Goal: Task Accomplishment & Management: Manage account settings

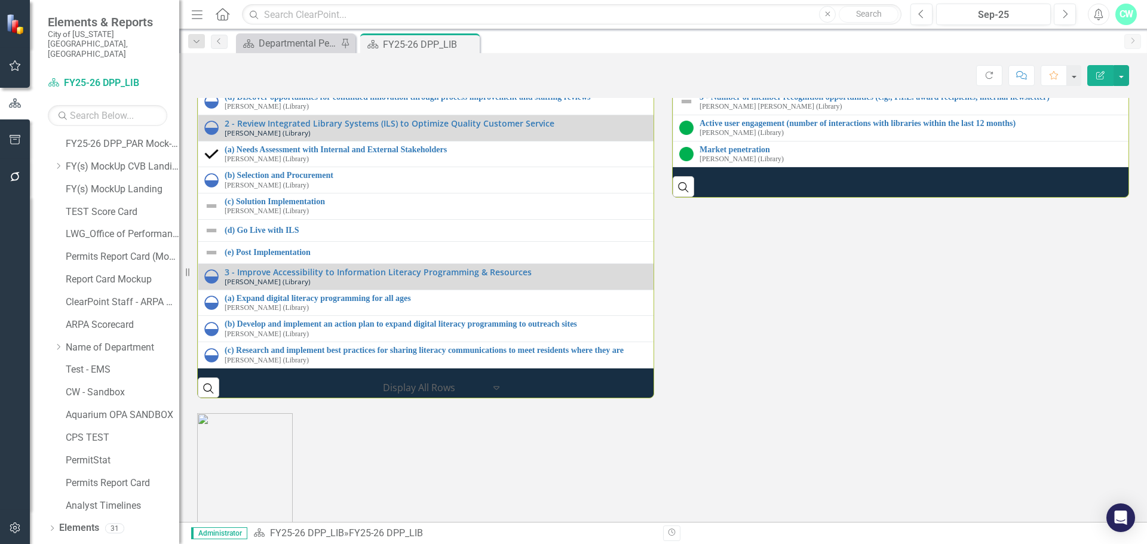
scroll to position [1501, 0]
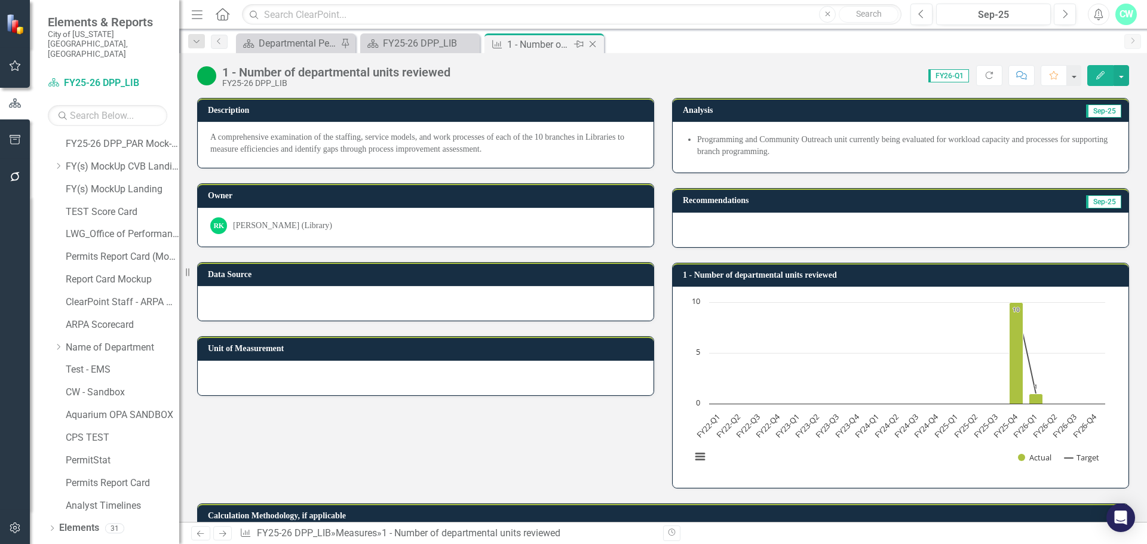
click at [595, 41] on icon "Close" at bounding box center [592, 44] width 12 height 10
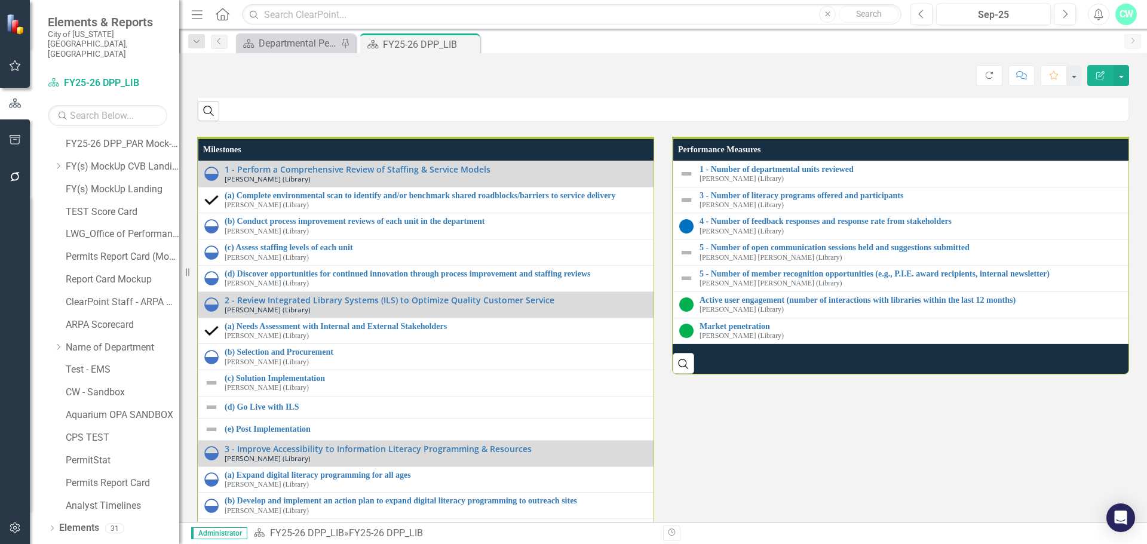
scroll to position [1553, 0]
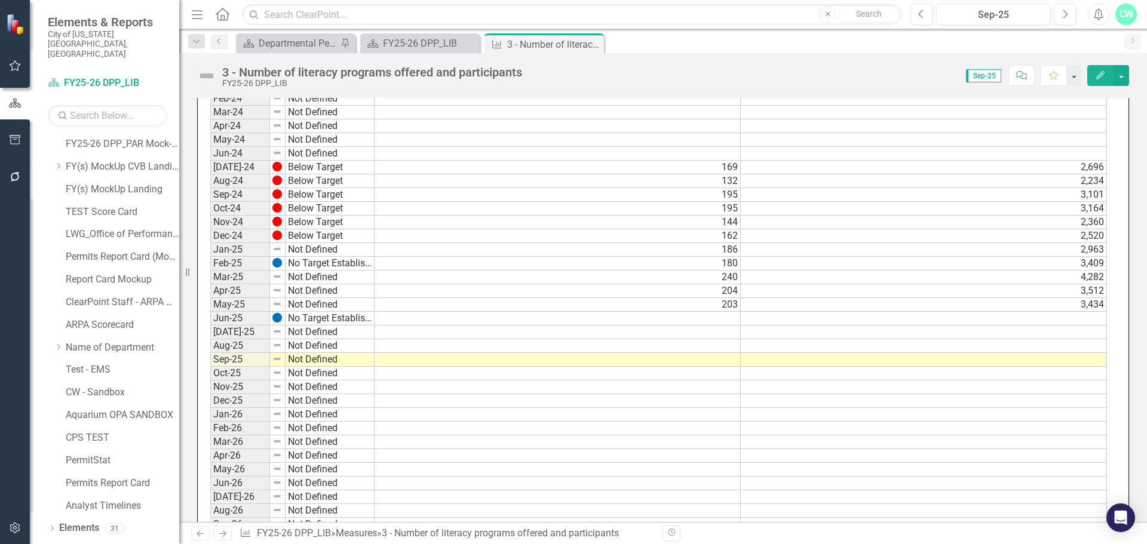
scroll to position [1373, 0]
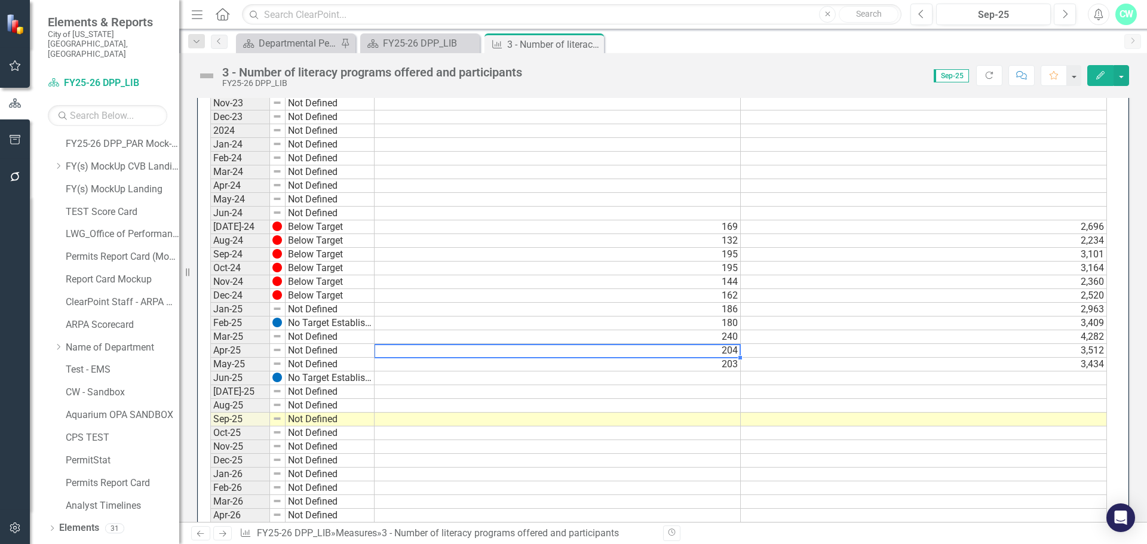
click at [443, 355] on td "204" at bounding box center [557, 351] width 366 height 14
click at [440, 368] on td "203" at bounding box center [557, 365] width 366 height 14
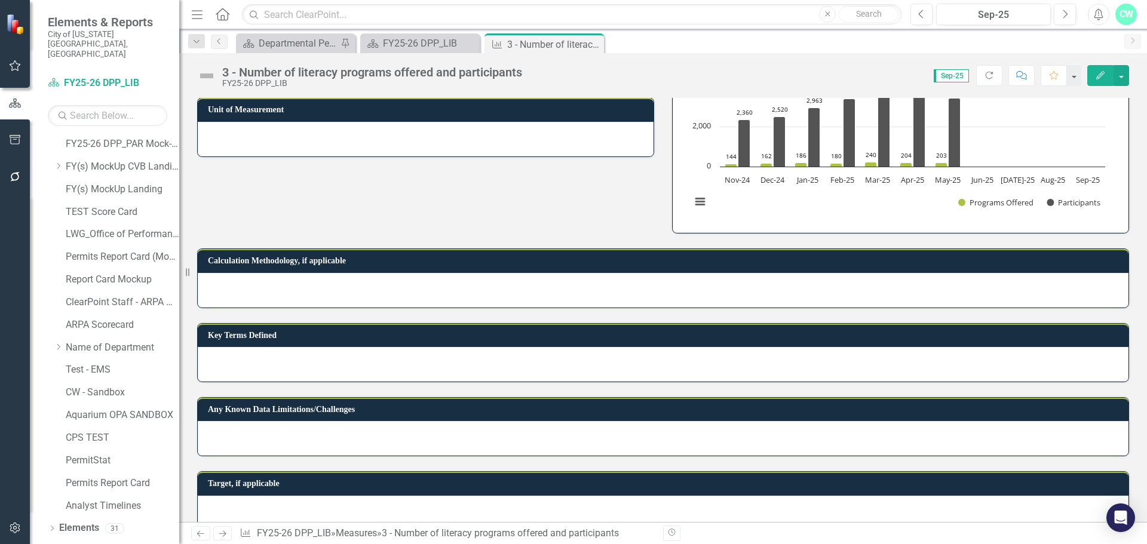
scroll to position [0, 0]
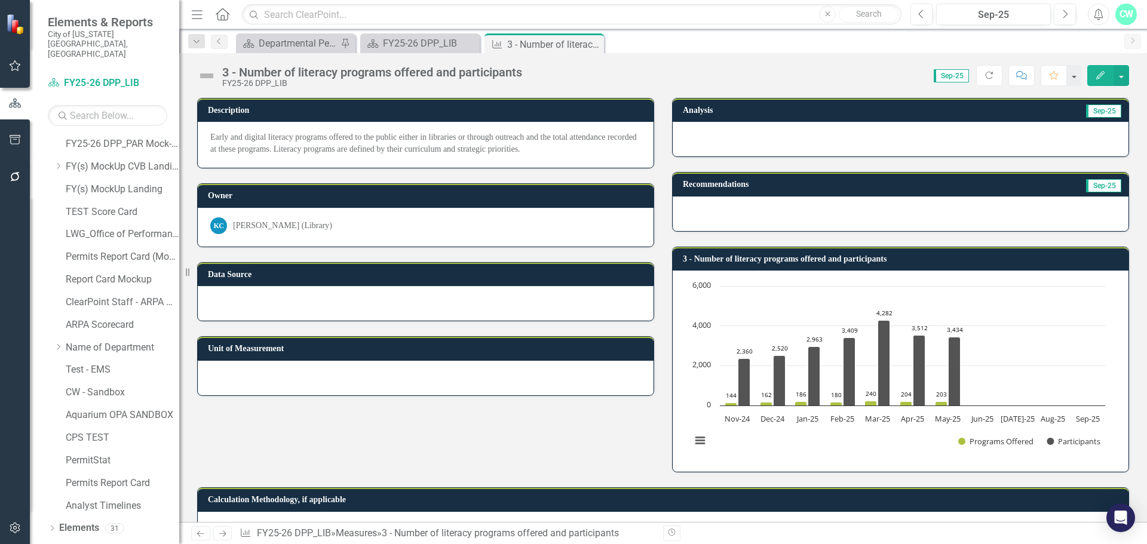
drag, startPoint x: 591, startPoint y: 42, endPoint x: 579, endPoint y: 44, distance: 12.2
click at [0, 0] on icon "Close" at bounding box center [0, 0] width 0 height 0
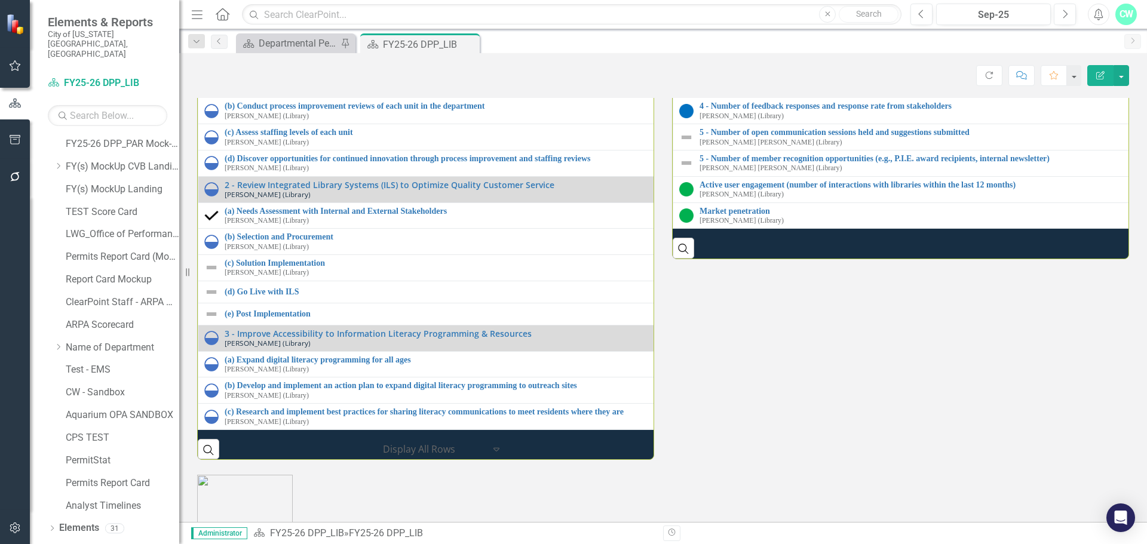
scroll to position [1553, 0]
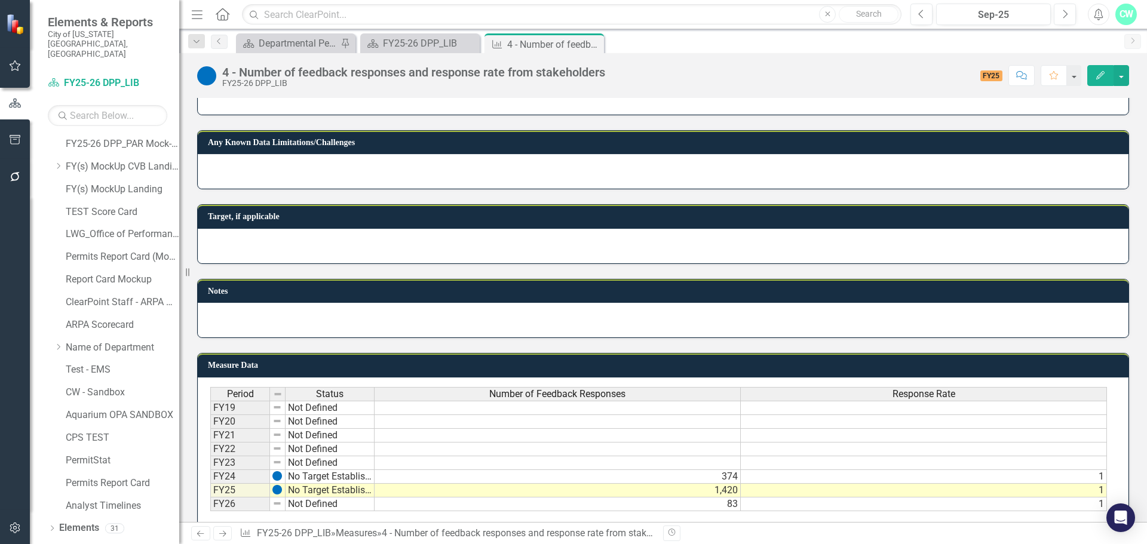
scroll to position [642, 0]
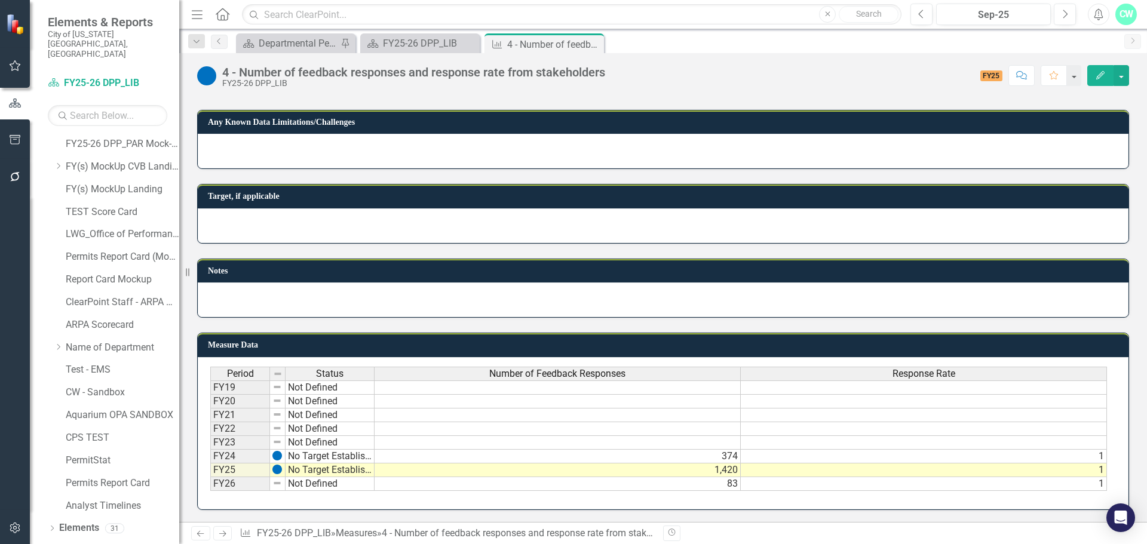
click at [210, 477] on div "Period Status Number of Feedback Responses Response Rate FY19 Not Defined FY20 …" at bounding box center [210, 429] width 0 height 124
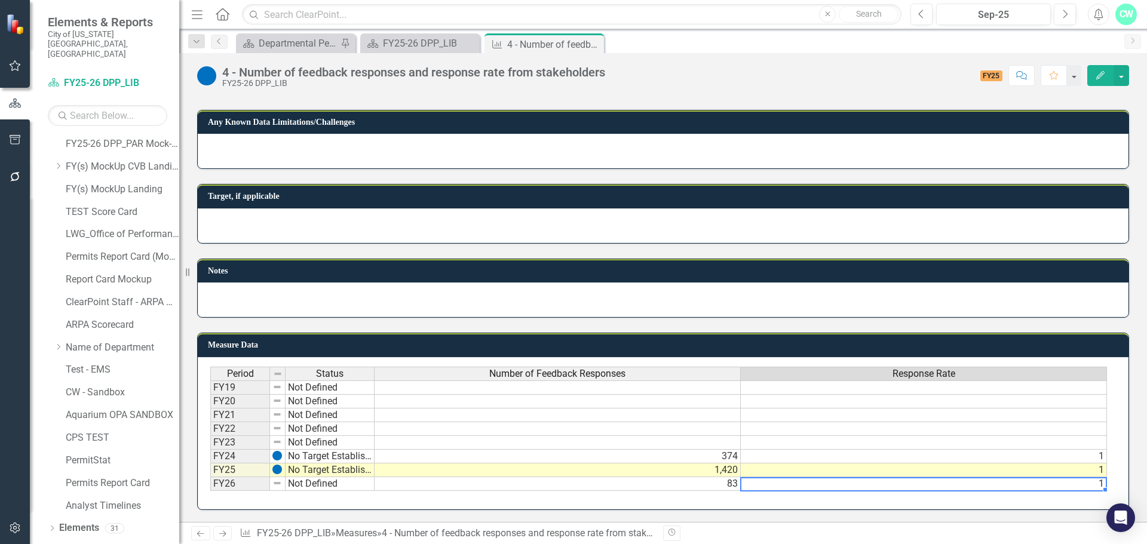
click at [722, 485] on td "83" at bounding box center [557, 484] width 366 height 14
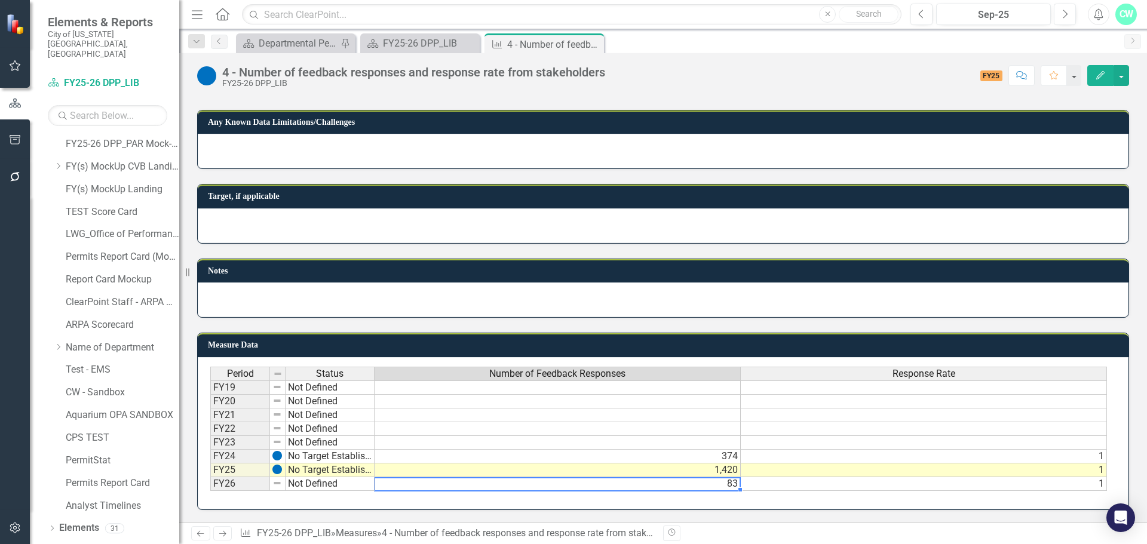
click at [275, 483] on img at bounding box center [277, 483] width 10 height 10
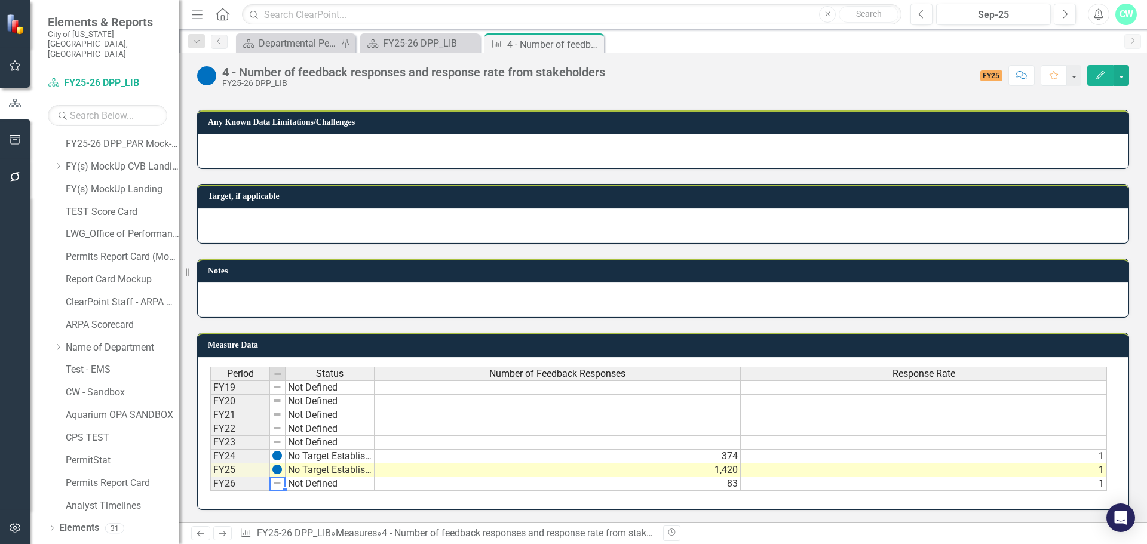
click at [275, 483] on img at bounding box center [277, 483] width 10 height 10
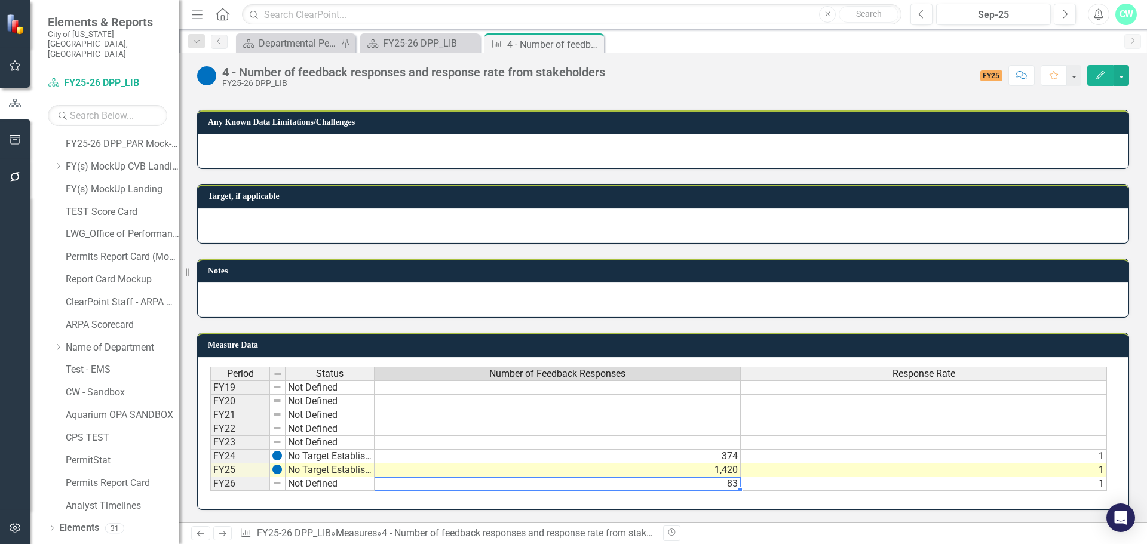
click at [665, 483] on td "83" at bounding box center [557, 484] width 366 height 14
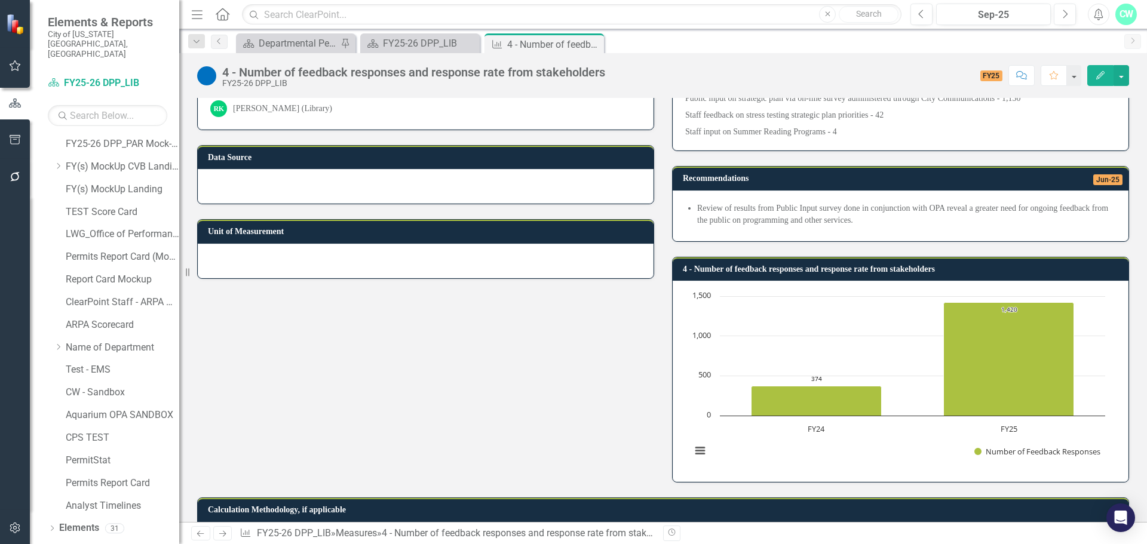
scroll to position [239, 0]
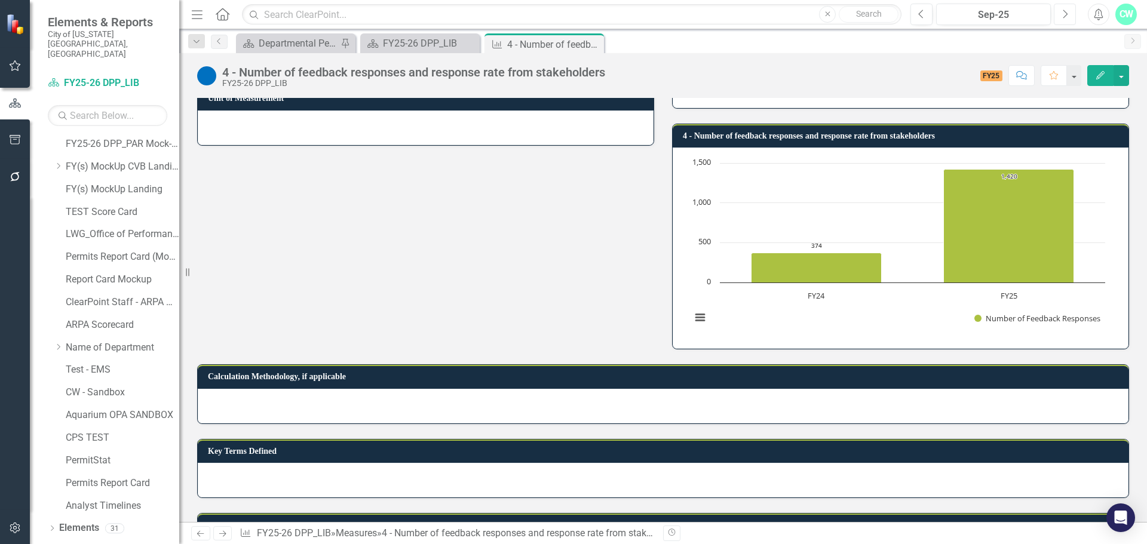
click at [1067, 16] on icon "Next" at bounding box center [1064, 14] width 7 height 11
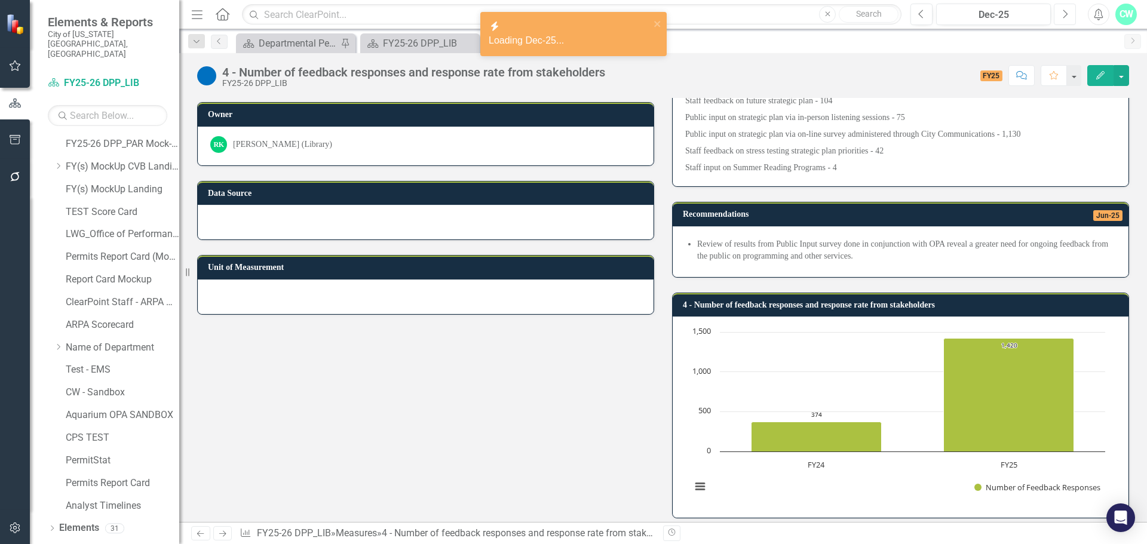
scroll to position [179, 0]
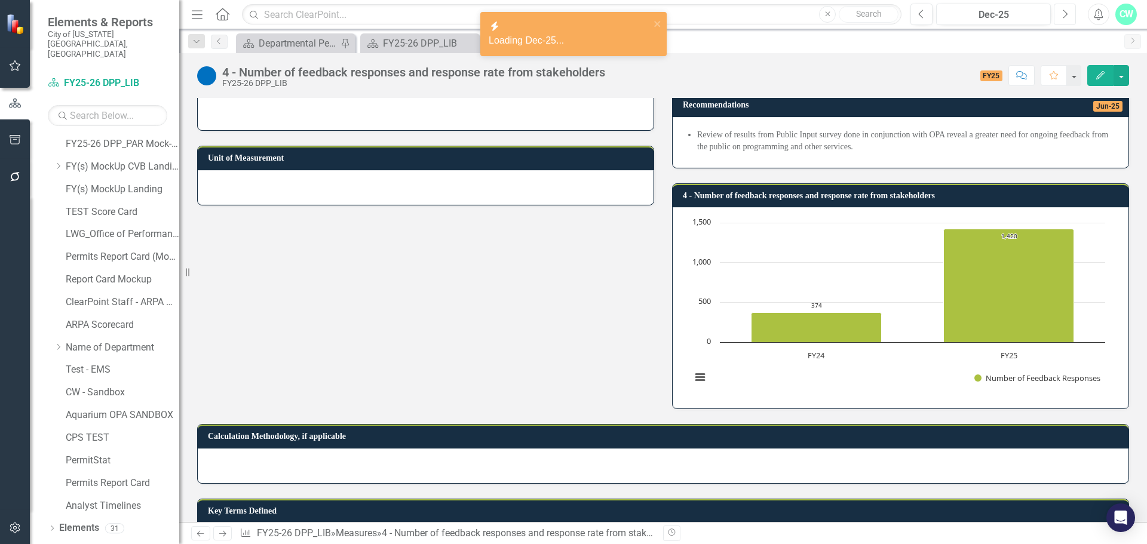
click at [1065, 15] on icon "Next" at bounding box center [1064, 14] width 7 height 11
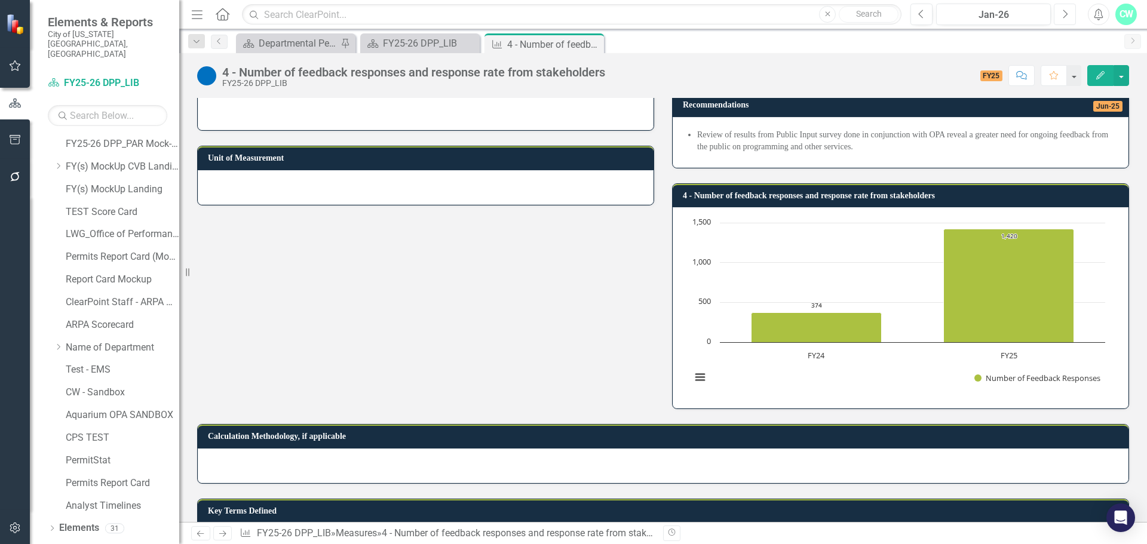
click at [1064, 15] on icon "Next" at bounding box center [1064, 14] width 7 height 11
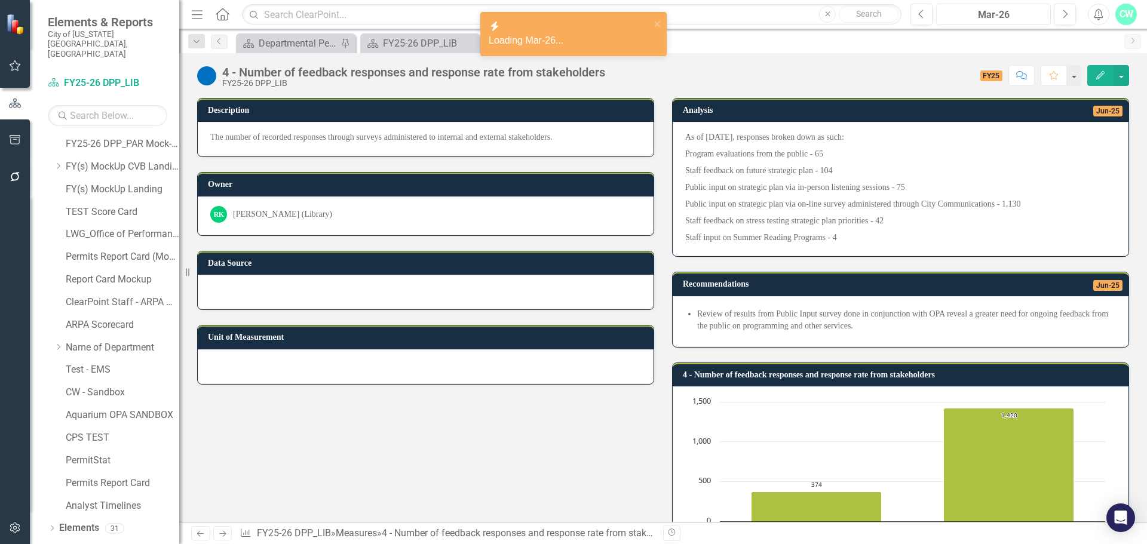
click at [1002, 19] on div "Mar-26" at bounding box center [993, 15] width 106 height 14
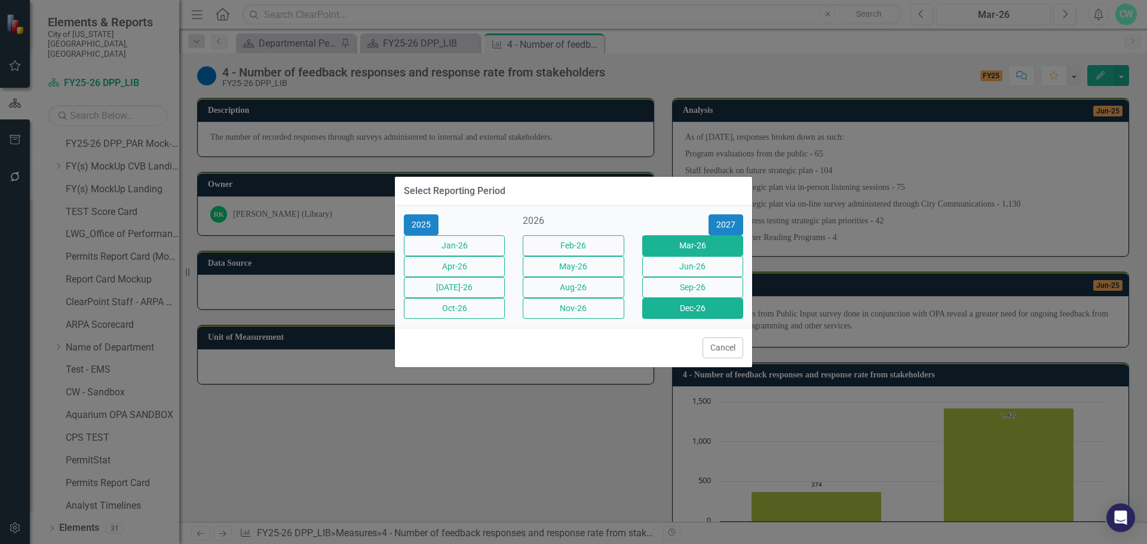
click at [666, 312] on button "Dec-26" at bounding box center [692, 308] width 101 height 21
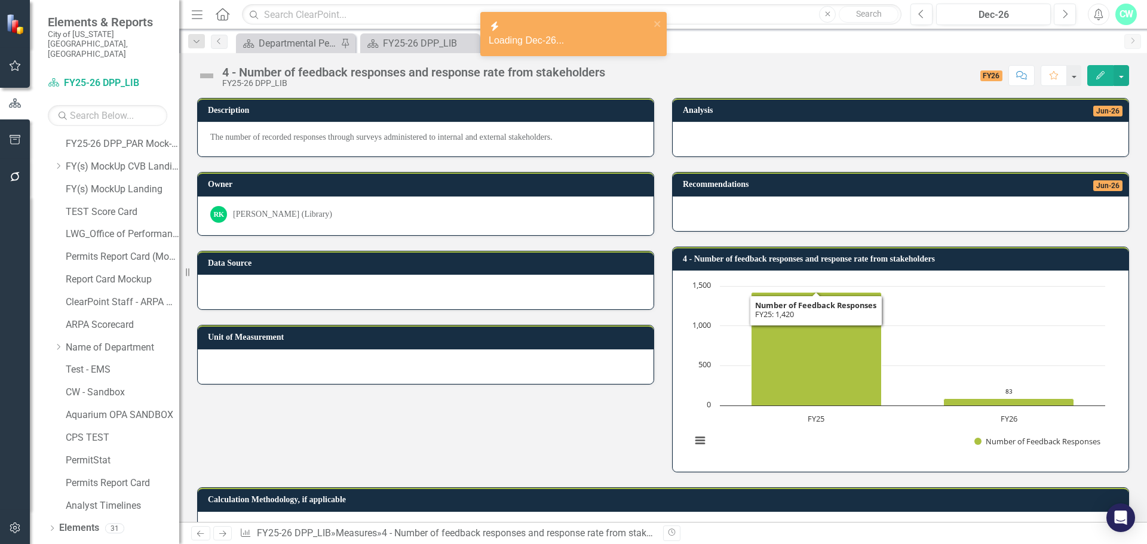
click at [967, 260] on h3 "4 - Number of feedback responses and response rate from stakeholders" at bounding box center [903, 258] width 440 height 9
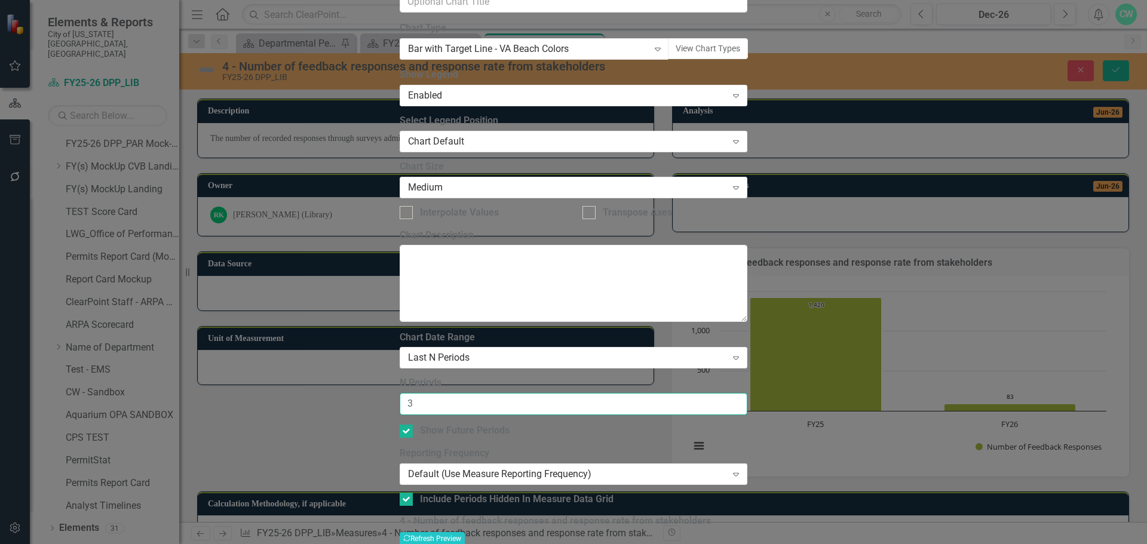
type input "3"
click at [747, 393] on input "3" at bounding box center [574, 404] width 348 height 22
click at [465, 532] on button "Recalculate Refresh Preview" at bounding box center [432, 538] width 65 height 13
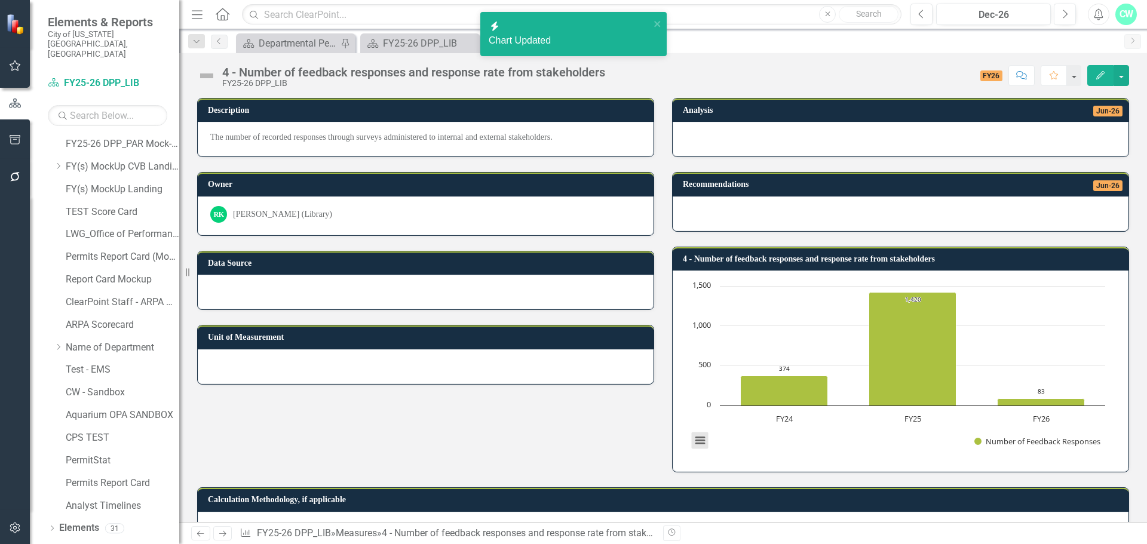
click at [700, 444] on button "View chart menu, Chart" at bounding box center [700, 440] width 17 height 17
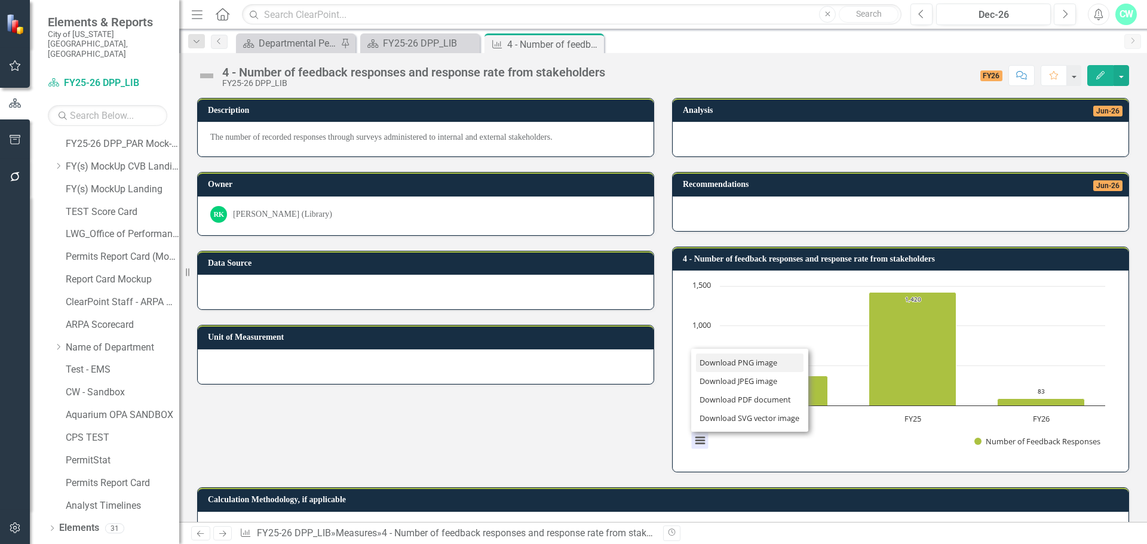
click at [738, 369] on li "Download PNG image" at bounding box center [749, 363] width 107 height 19
